Goal: Task Accomplishment & Management: Use online tool/utility

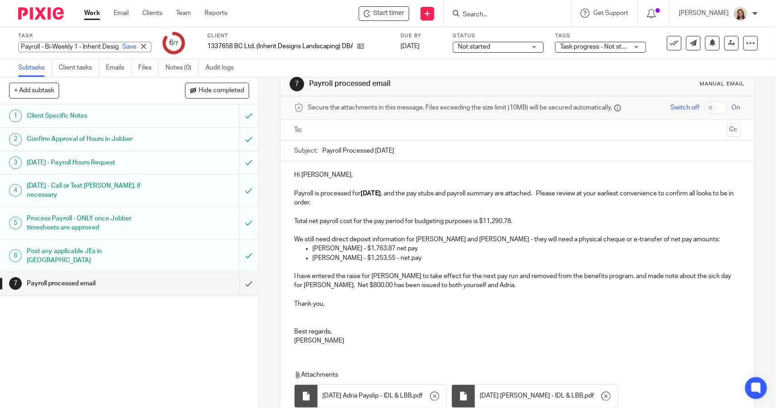
scroll to position [6, 0]
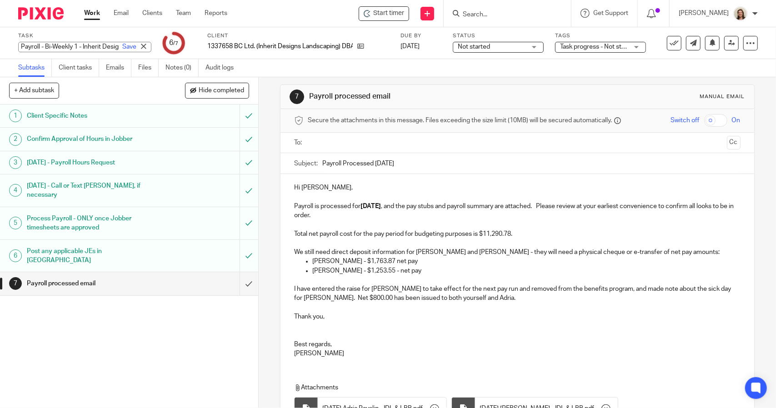
click at [323, 144] on input "text" at bounding box center [517, 143] width 412 height 10
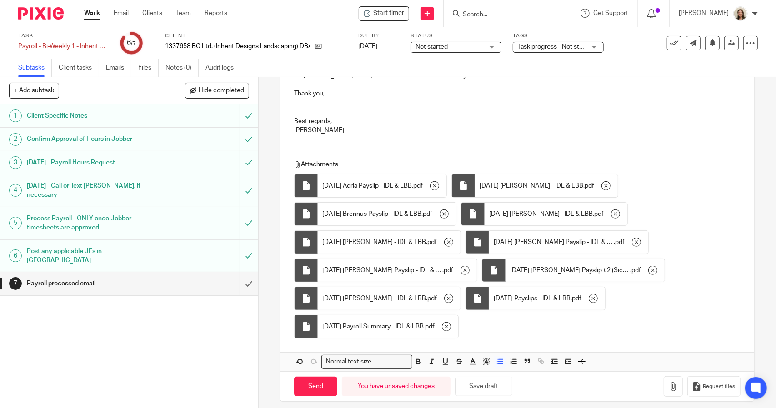
scroll to position [235, 0]
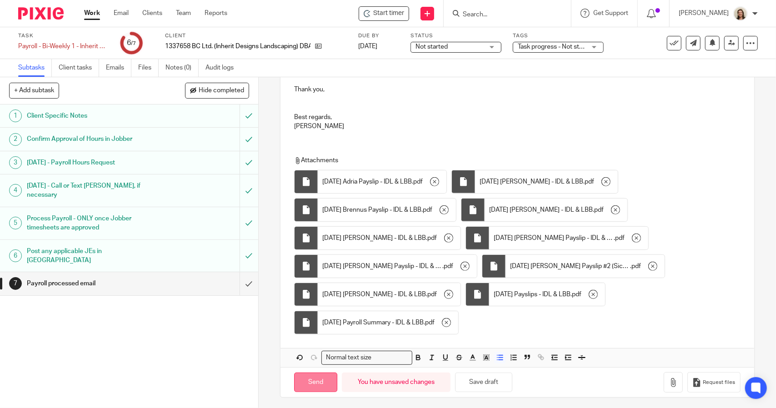
click at [323, 383] on input "Send" at bounding box center [315, 383] width 43 height 20
type input "Sent"
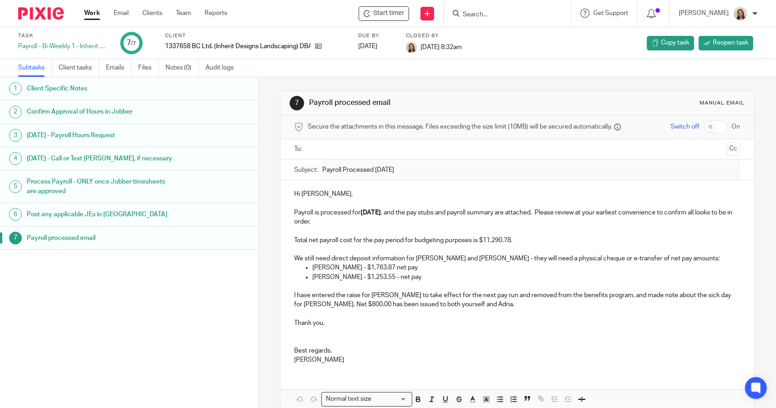
click at [92, 11] on link "Work" at bounding box center [92, 13] width 16 height 9
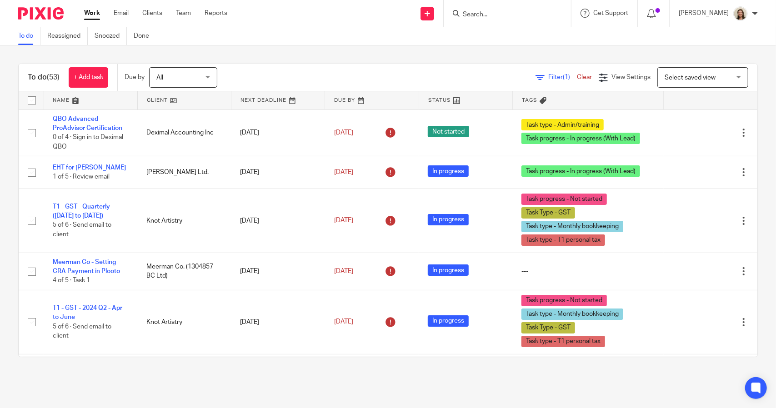
click at [548, 76] on span "Filter (1)" at bounding box center [562, 77] width 29 height 6
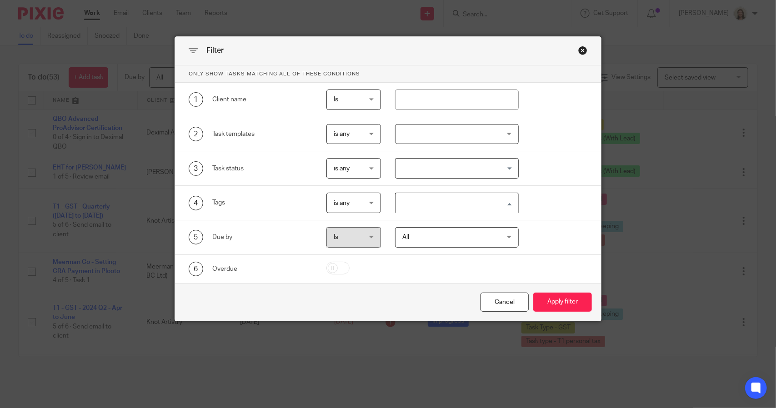
click at [417, 198] on input "Search for option" at bounding box center [454, 203] width 116 height 16
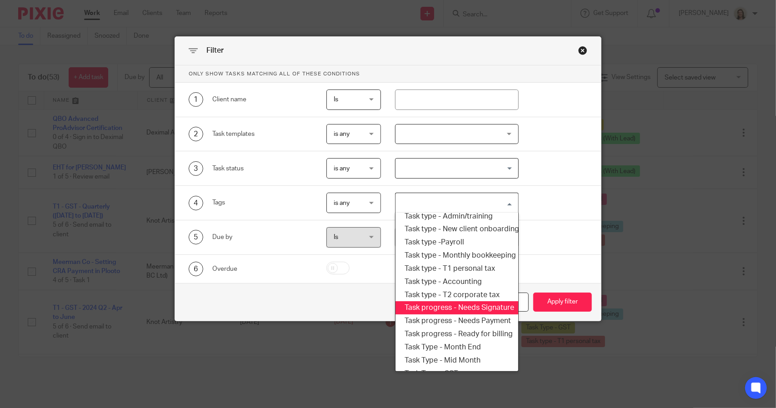
scroll to position [109, 0]
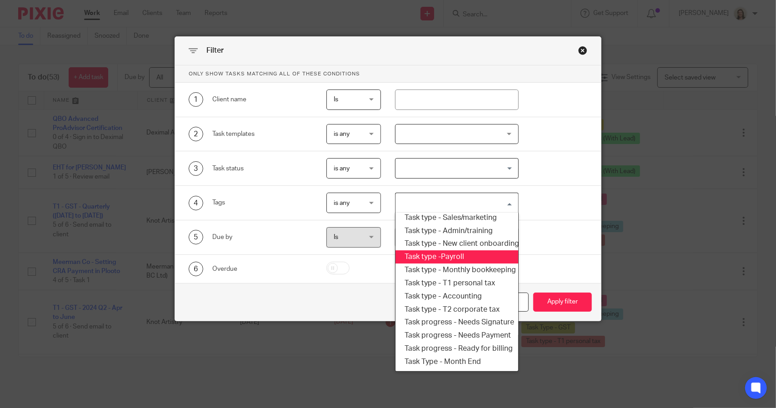
click at [452, 258] on li "Task type -Payroll" at bounding box center [456, 256] width 122 height 13
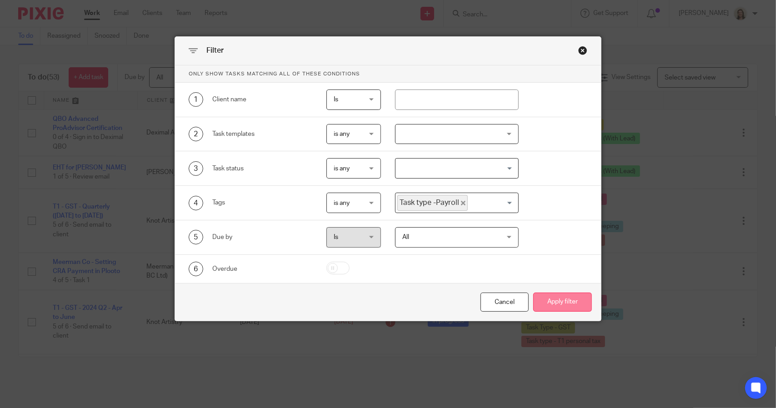
click at [545, 303] on button "Apply filter" at bounding box center [562, 303] width 59 height 20
